Goal: Task Accomplishment & Management: Use online tool/utility

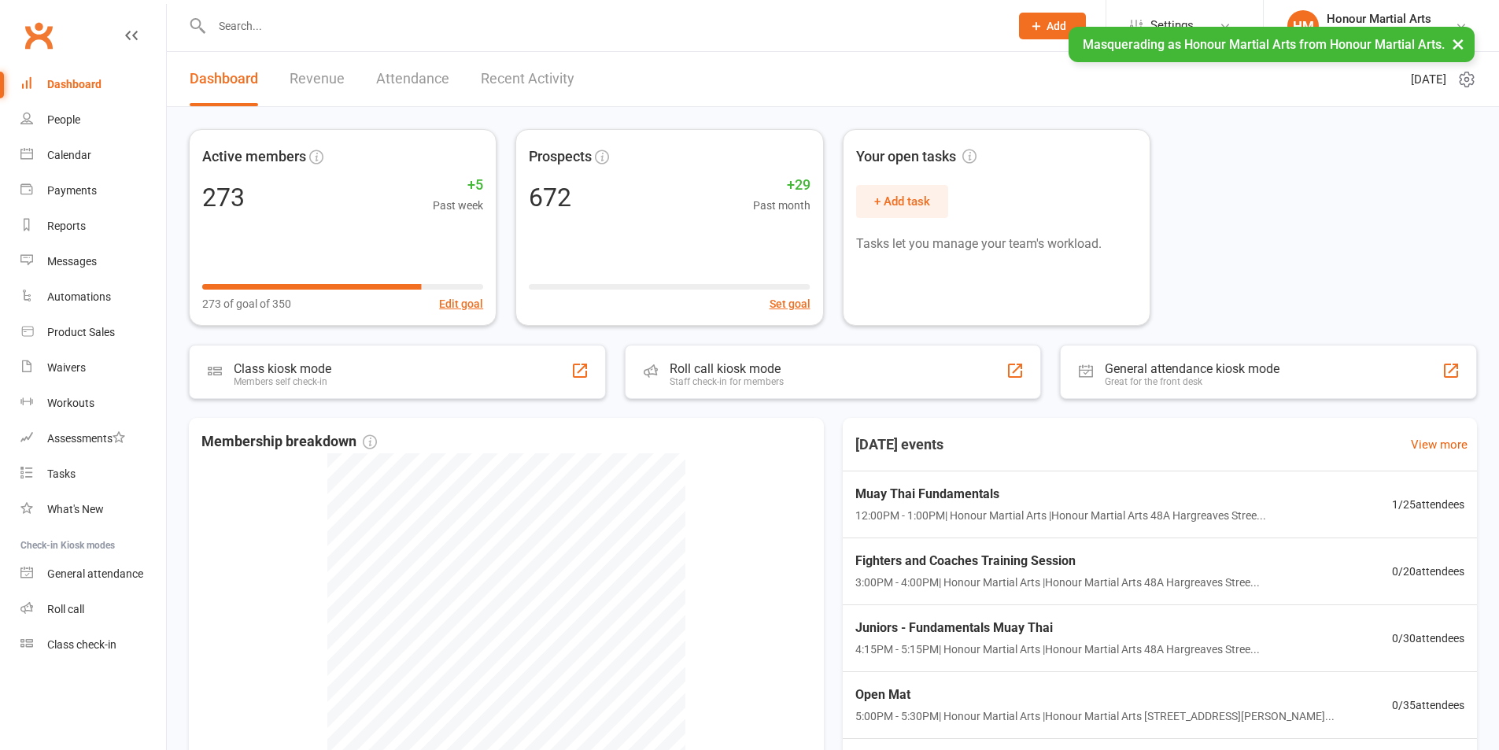
click at [1466, 47] on button "×" at bounding box center [1458, 44] width 28 height 34
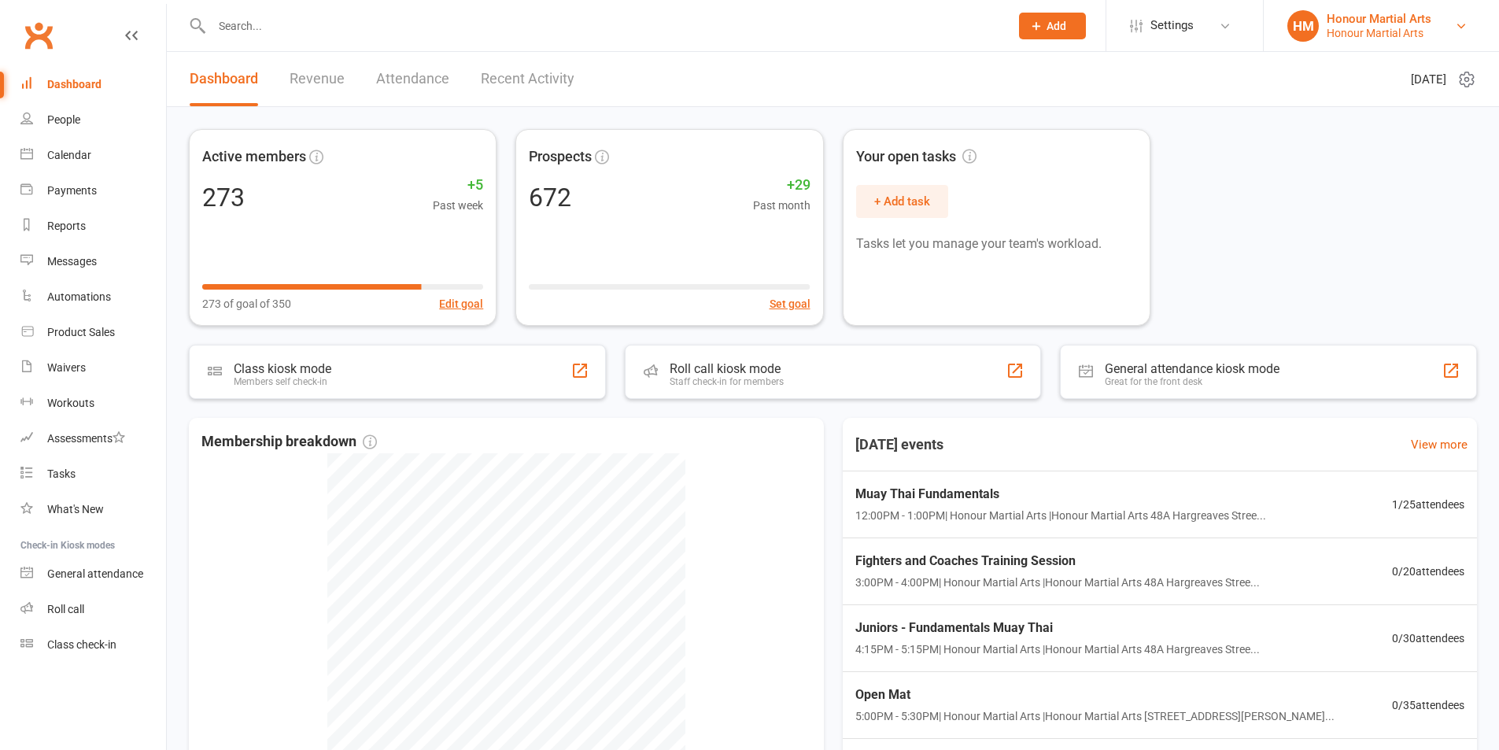
click at [1374, 29] on div "Honour Martial Arts" at bounding box center [1378, 33] width 105 height 14
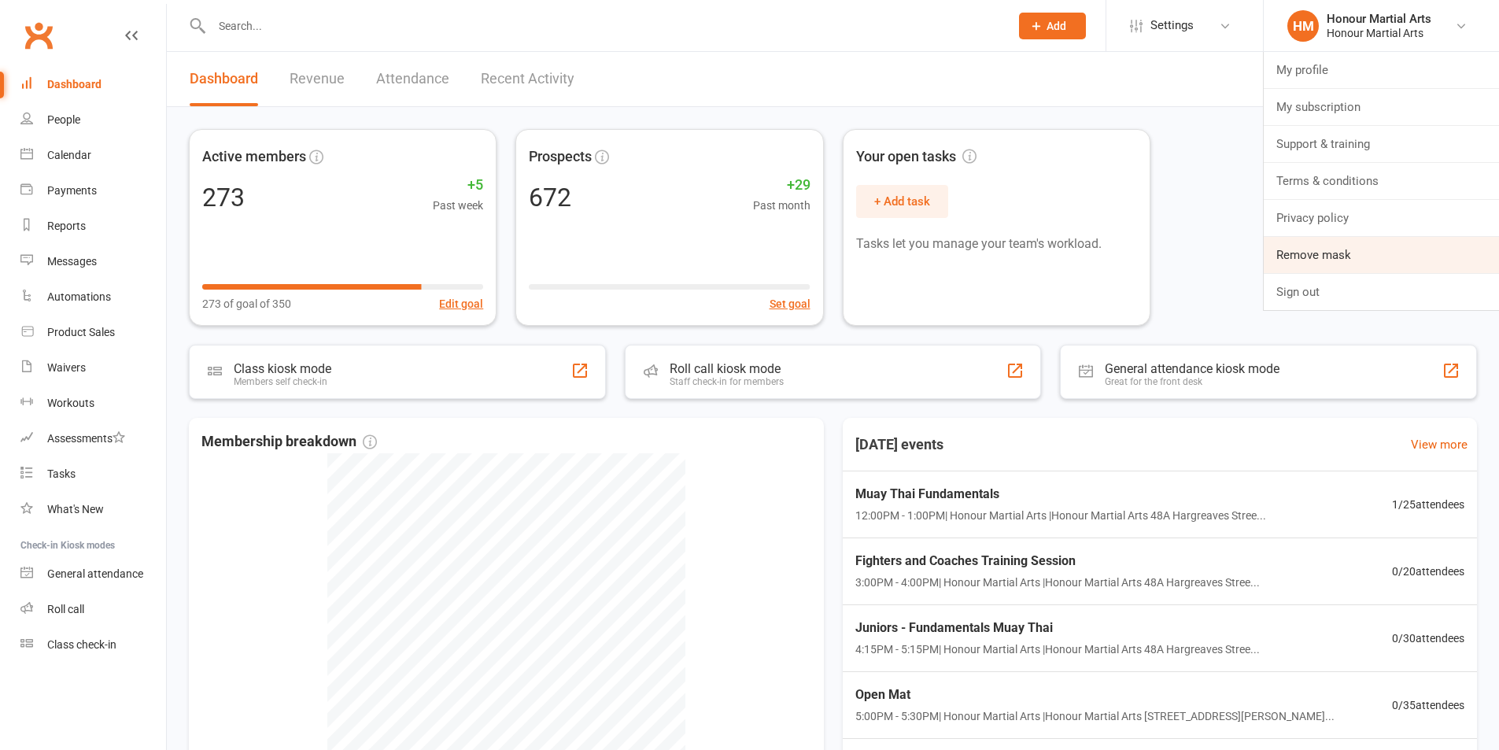
click at [1349, 256] on link "Remove mask" at bounding box center [1380, 255] width 235 height 36
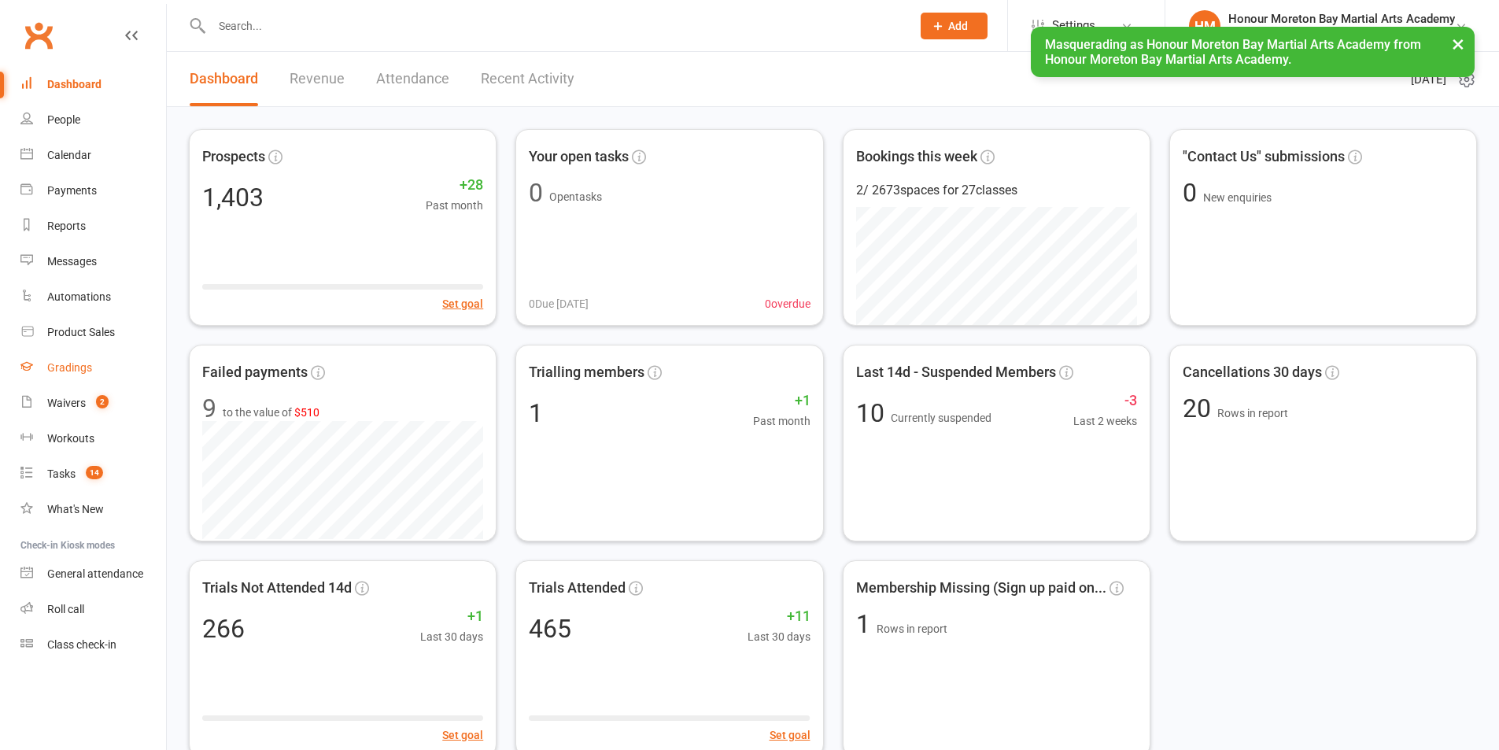
click at [70, 363] on div "Gradings" at bounding box center [69, 367] width 45 height 13
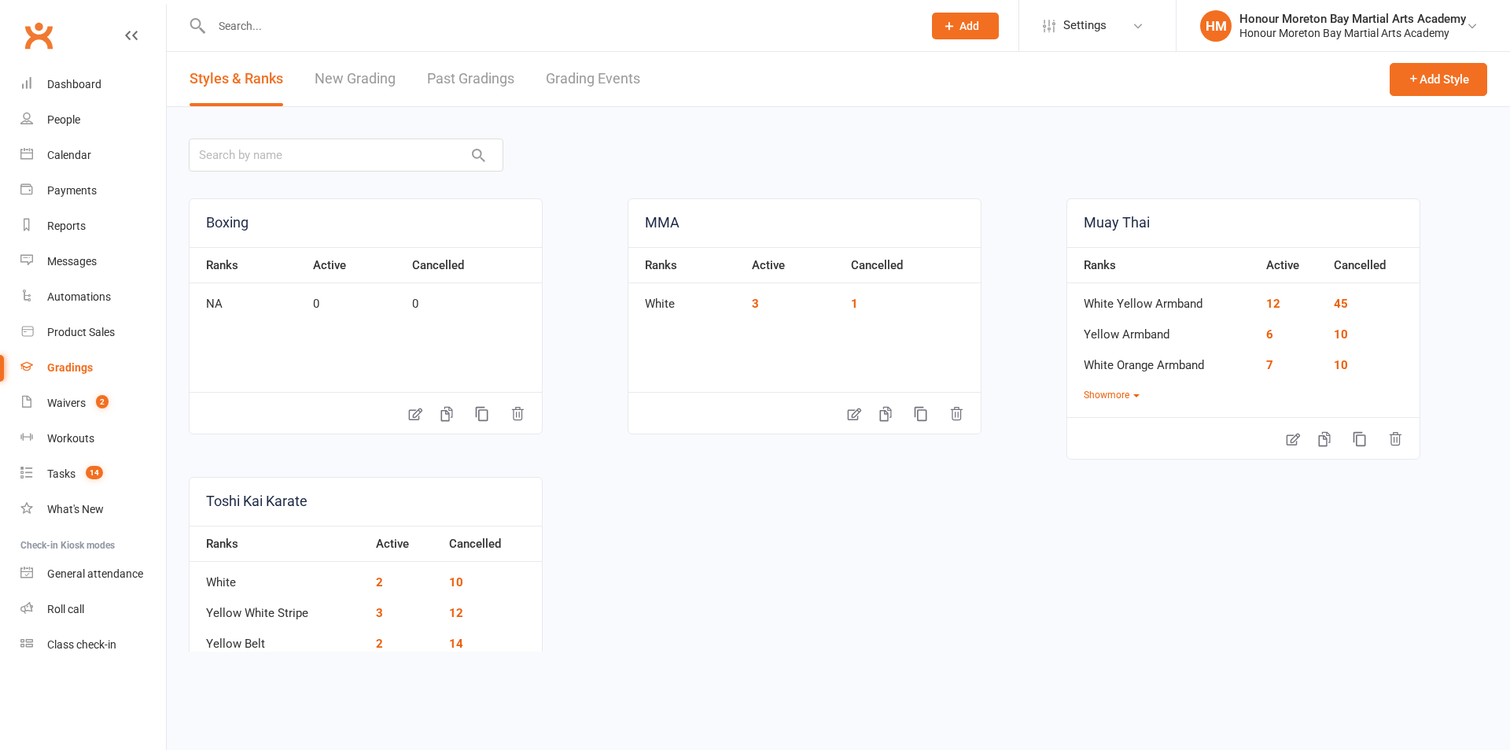
click at [486, 76] on link "Past Gradings" at bounding box center [470, 79] width 87 height 54
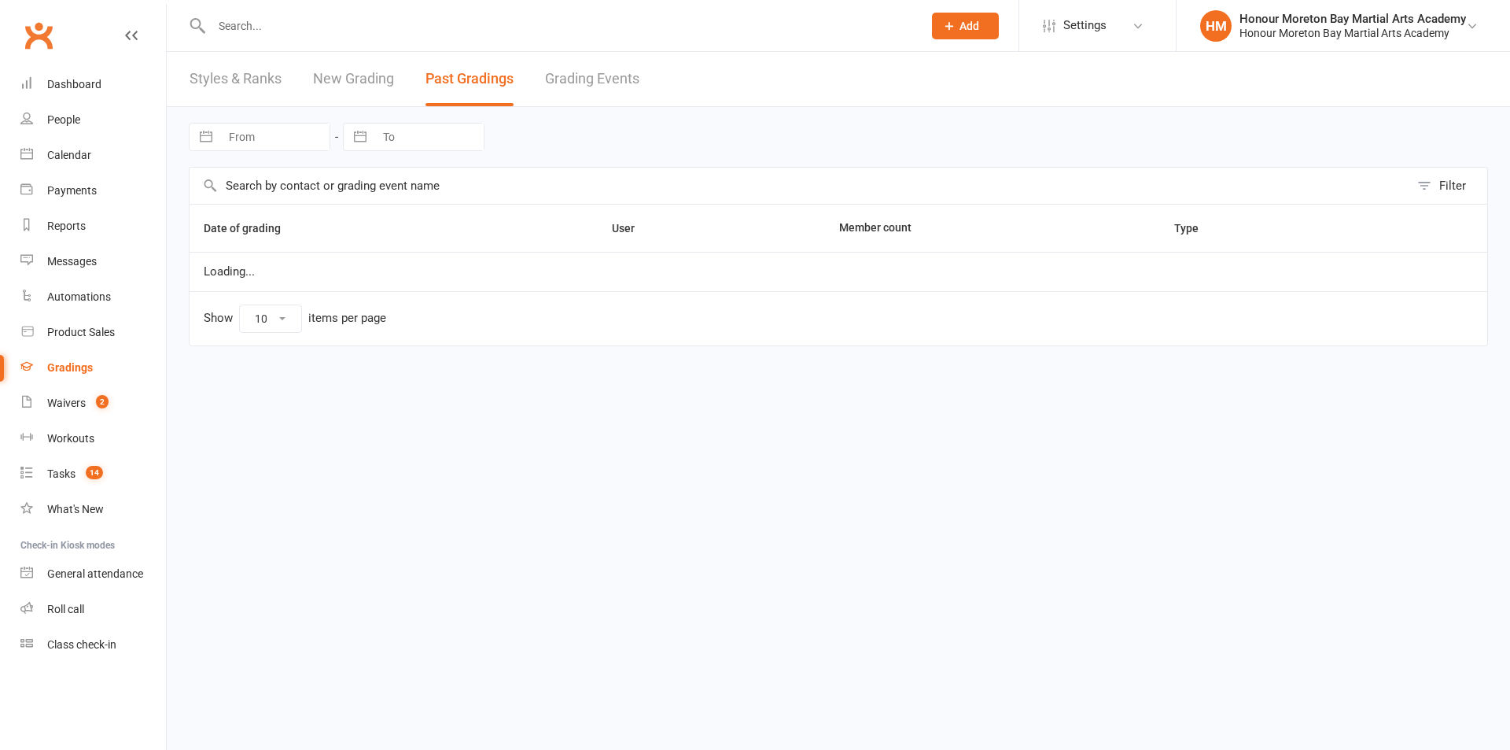
click at [348, 75] on link "New Grading" at bounding box center [353, 79] width 81 height 54
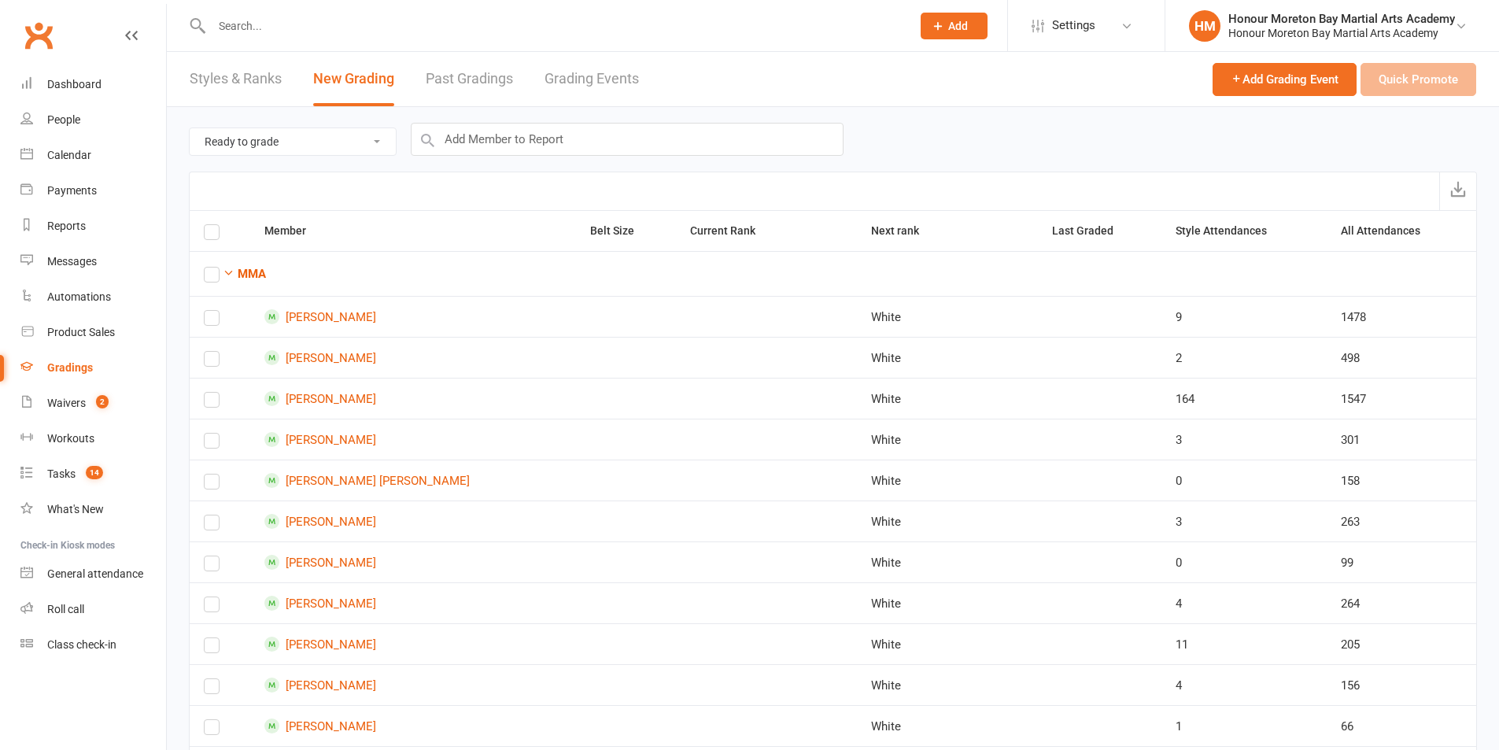
click at [308, 135] on select "Ready to grade All members enrolled in a style Active members enrolled in a sty…" at bounding box center [293, 141] width 206 height 27
click at [228, 136] on select "Ready to grade All members enrolled in a style Active members enrolled in a sty…" at bounding box center [293, 141] width 206 height 27
click at [239, 139] on select "Ready to grade All members enrolled in a style Active members enrolled in a sty…" at bounding box center [293, 141] width 206 height 27
click at [1392, 30] on div "Honour Moreton Bay Martial Arts Academy" at bounding box center [1341, 33] width 227 height 14
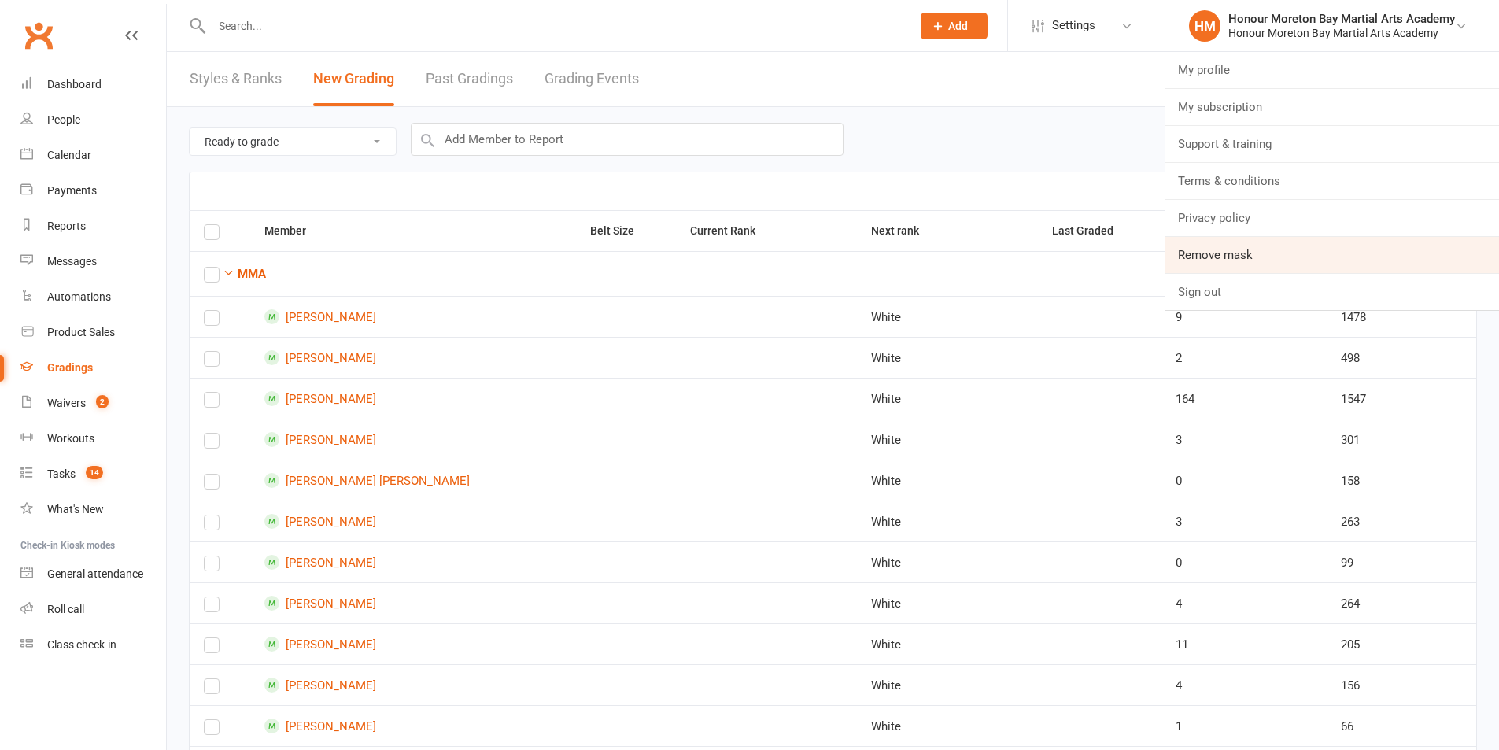
click at [1218, 263] on link "Remove mask" at bounding box center [1332, 255] width 334 height 36
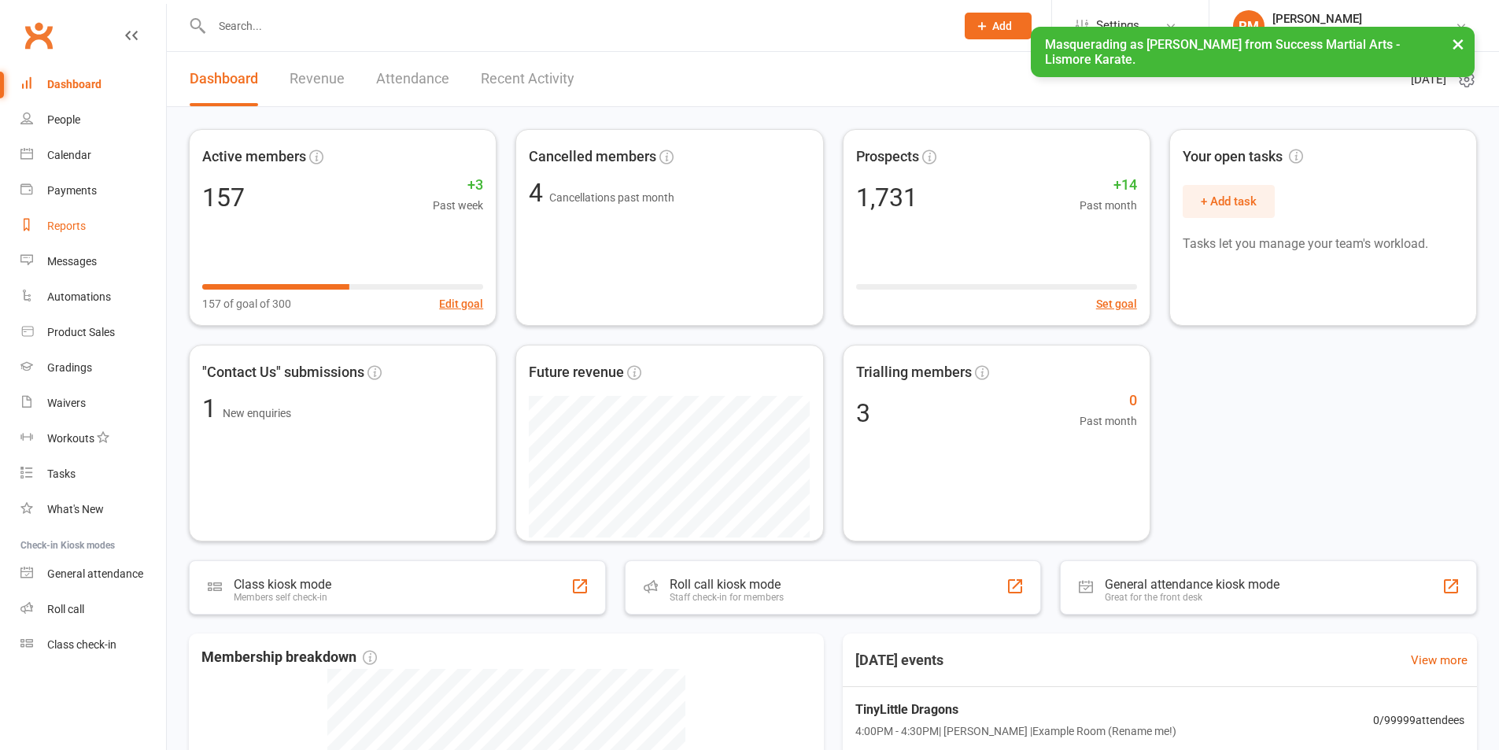
click at [77, 227] on div "Reports" at bounding box center [66, 225] width 39 height 13
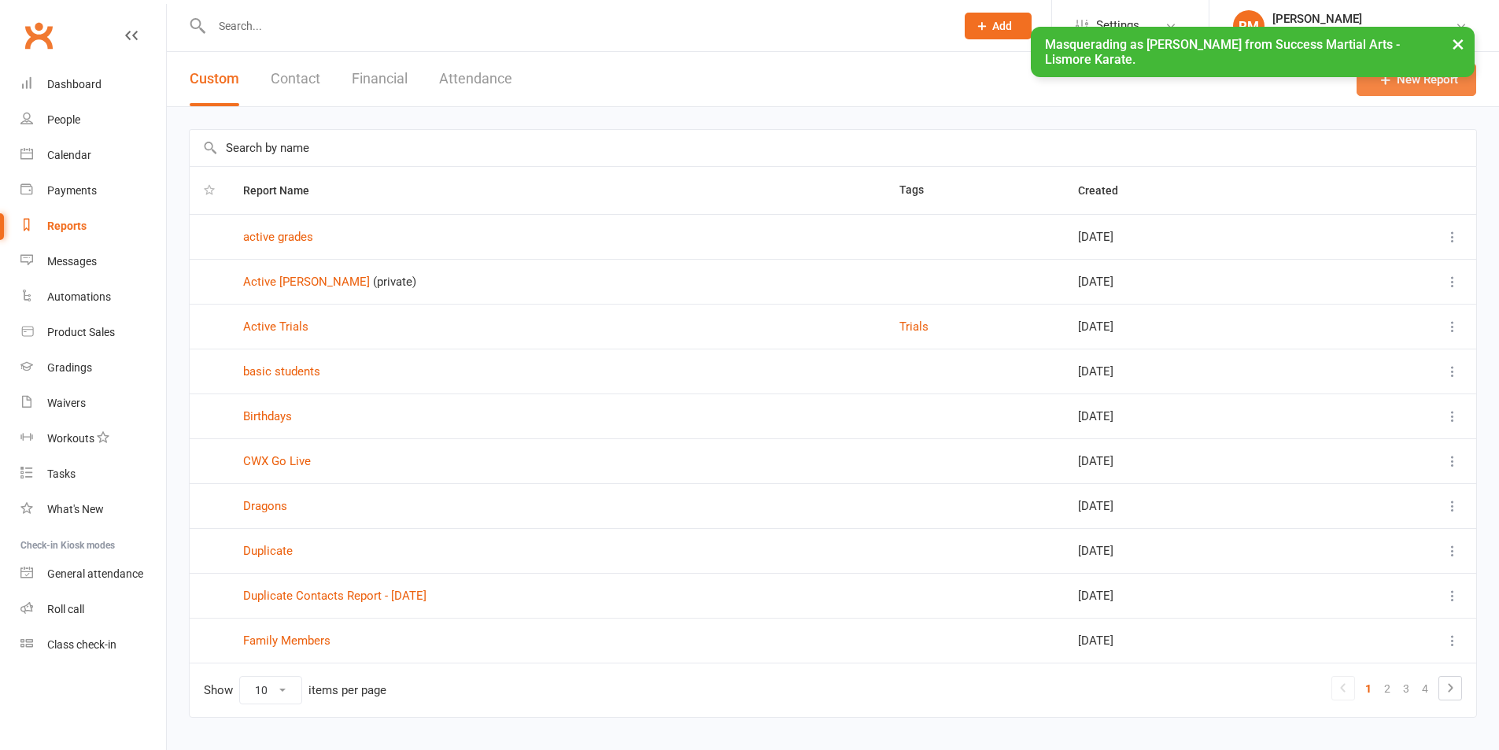
click at [1398, 80] on link "New Report" at bounding box center [1416, 79] width 120 height 33
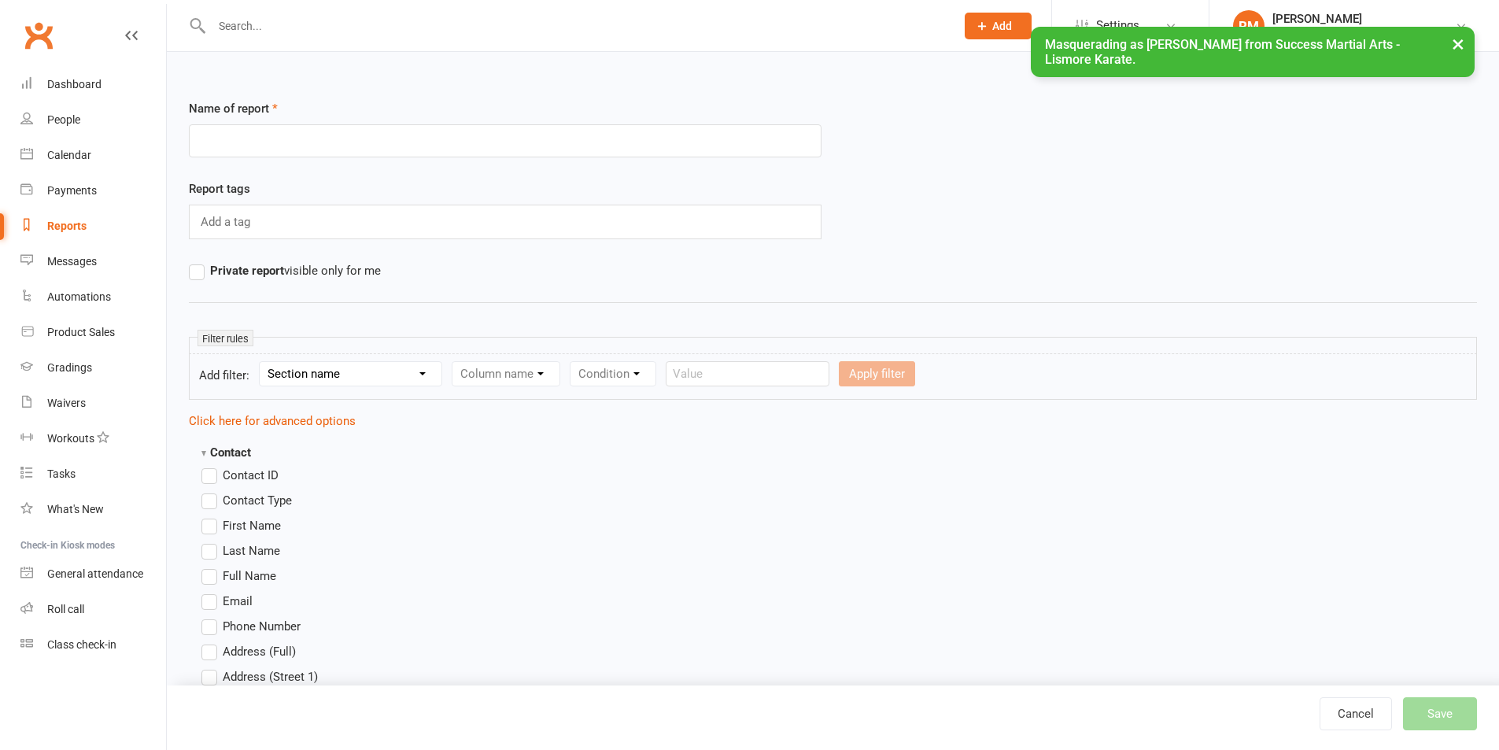
click at [334, 381] on select "Section name Contact Attendance Aggregate Payment Booking Waitlist Attendees Ca…" at bounding box center [351, 374] width 182 height 24
select select "11"
click at [262, 362] on select "Section name Contact Attendance Aggregate Payment Booking Waitlist Attendees Ca…" at bounding box center [351, 374] width 182 height 24
click at [548, 396] on form "Add filter: Section name Contact Attendance Aggregate Payment Booking Waitlist …" at bounding box center [833, 376] width 1288 height 46
click at [544, 379] on select "Column name Membership ID Membership Name Membership Category Membership Start …" at bounding box center [605, 374] width 307 height 24
